Goal: Obtain resource: Download file/media

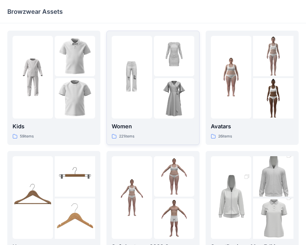
click at [132, 62] on img at bounding box center [132, 77] width 40 height 40
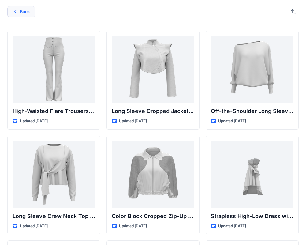
click at [17, 12] on icon "button" at bounding box center [15, 11] width 5 height 5
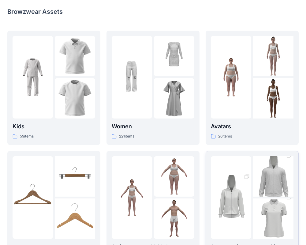
click at [235, 166] on div at bounding box center [231, 197] width 40 height 83
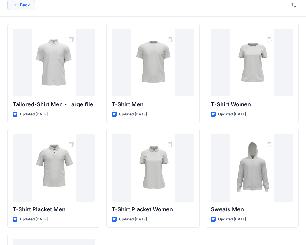
click at [24, 7] on button "Back" at bounding box center [21, 4] width 28 height 11
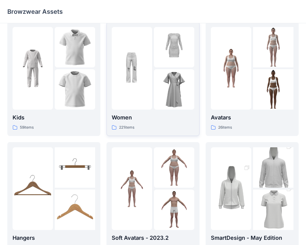
click at [168, 77] on img at bounding box center [174, 89] width 40 height 40
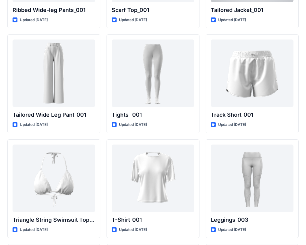
scroll to position [6969, 0]
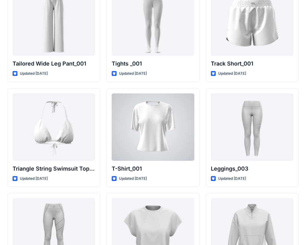
click at [173, 105] on div at bounding box center [153, 126] width 83 height 67
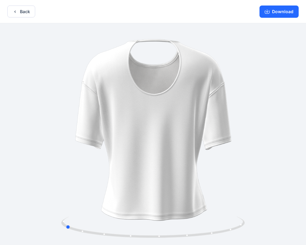
drag, startPoint x: 221, startPoint y: 93, endPoint x: 92, endPoint y: 105, distance: 129.5
click at [116, 107] on div at bounding box center [153, 134] width 306 height 223
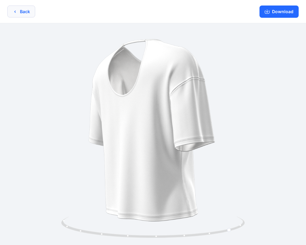
click at [20, 10] on button "Back" at bounding box center [21, 12] width 28 height 12
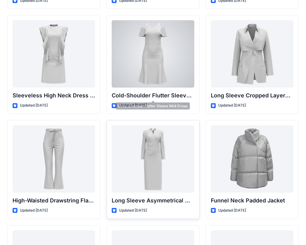
scroll to position [2218, 0]
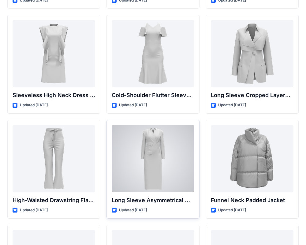
click at [159, 137] on div at bounding box center [153, 158] width 83 height 67
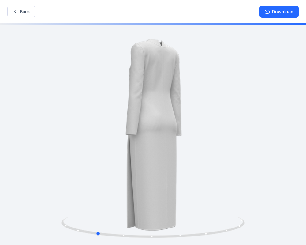
drag, startPoint x: 212, startPoint y: 177, endPoint x: 193, endPoint y: 172, distance: 18.8
click at [193, 172] on div at bounding box center [153, 134] width 306 height 223
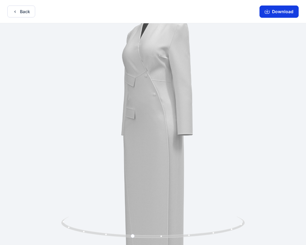
click at [271, 11] on button "Download" at bounding box center [279, 12] width 39 height 12
click at [14, 14] on button "Back" at bounding box center [21, 11] width 28 height 12
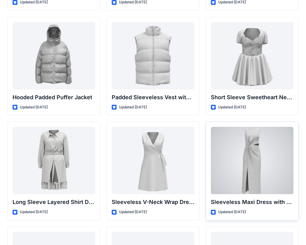
scroll to position [746, 0]
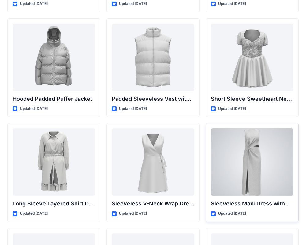
click at [246, 139] on div at bounding box center [252, 161] width 83 height 67
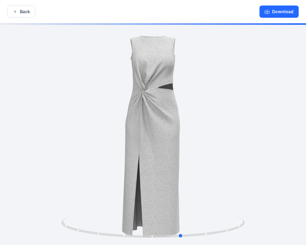
drag, startPoint x: 169, startPoint y: 119, endPoint x: 208, endPoint y: 122, distance: 39.0
click at [208, 122] on div at bounding box center [153, 134] width 306 height 223
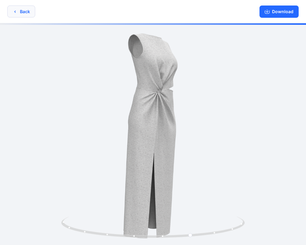
click at [22, 13] on button "Back" at bounding box center [21, 12] width 28 height 12
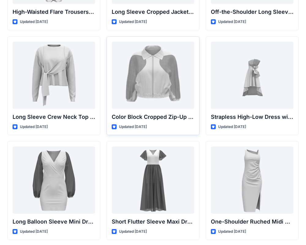
scroll to position [114, 0]
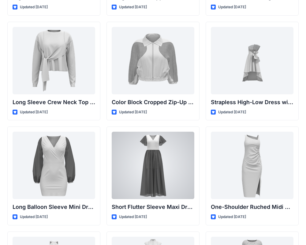
click at [170, 152] on div at bounding box center [153, 165] width 83 height 67
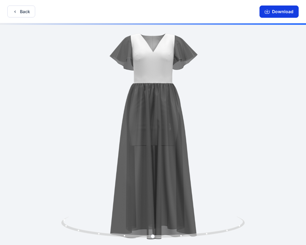
click at [280, 9] on button "Download" at bounding box center [279, 12] width 39 height 12
click at [25, 9] on button "Back" at bounding box center [21, 12] width 28 height 12
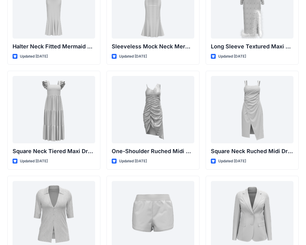
scroll to position [384, 0]
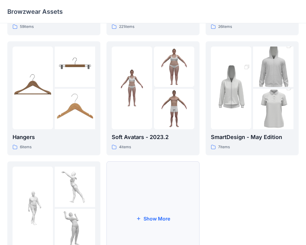
scroll to position [157, 0]
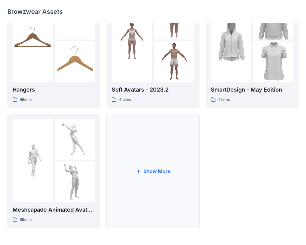
click at [148, 182] on button "Show More" at bounding box center [153, 171] width 93 height 114
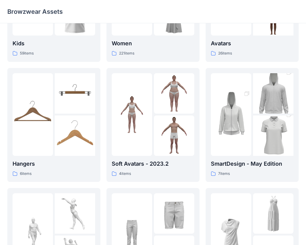
scroll to position [0, 0]
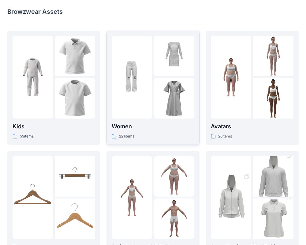
click at [159, 105] on img at bounding box center [174, 98] width 40 height 40
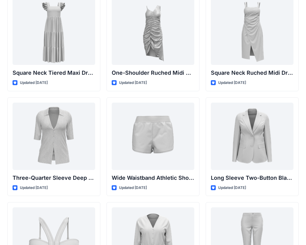
scroll to position [485, 0]
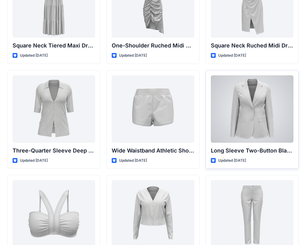
click at [244, 93] on div at bounding box center [252, 108] width 83 height 67
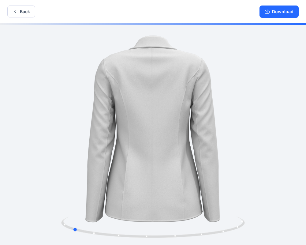
drag, startPoint x: 181, startPoint y: 87, endPoint x: 283, endPoint y: 85, distance: 101.4
click at [283, 85] on div at bounding box center [153, 134] width 306 height 223
click at [270, 14] on icon "button" at bounding box center [267, 11] width 5 height 5
click at [16, 12] on icon "button" at bounding box center [15, 11] width 5 height 5
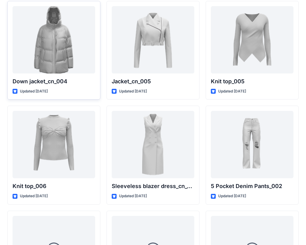
scroll to position [4016, 0]
